Goal: Navigation & Orientation: Find specific page/section

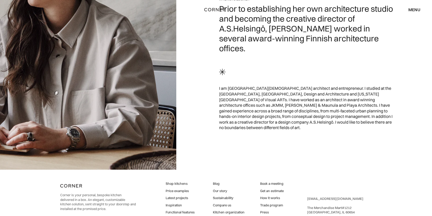
scroll to position [169, 0]
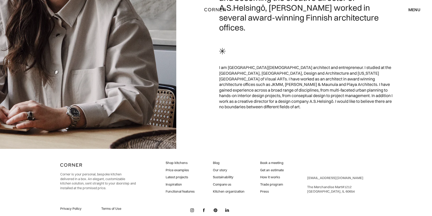
click at [172, 160] on link "Shop kitchens" at bounding box center [180, 162] width 29 height 5
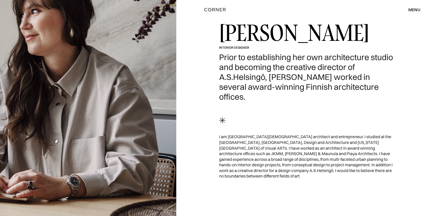
scroll to position [100, 0]
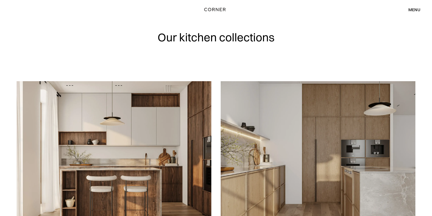
click at [215, 9] on img "home" at bounding box center [214, 9] width 21 height 7
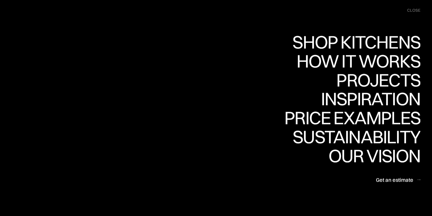
click at [414, 10] on div "close" at bounding box center [413, 11] width 13 height 6
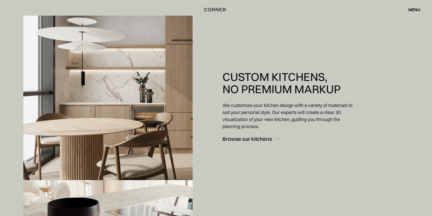
scroll to position [454, 0]
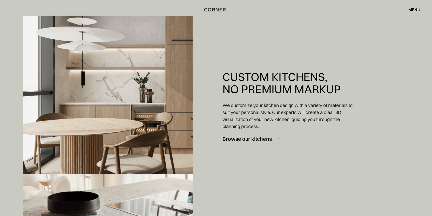
click at [260, 140] on div "Browse our kitchens" at bounding box center [247, 138] width 49 height 7
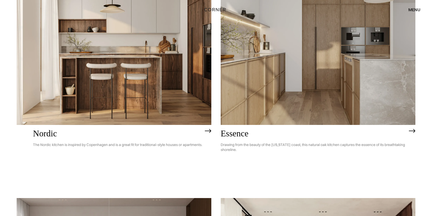
scroll to position [106, 0]
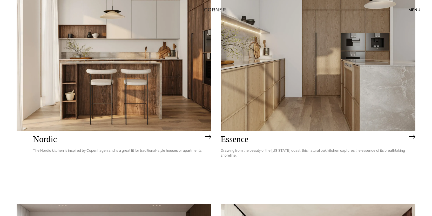
click at [43, 130] on img at bounding box center [114, 53] width 195 height 156
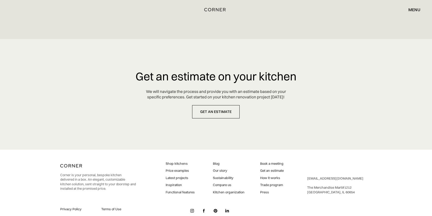
scroll to position [2448, 0]
